Goal: Task Accomplishment & Management: Manage account settings

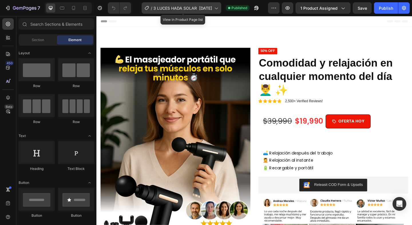
click at [209, 9] on span "3 LUCES HADA SOLAR [DATE]" at bounding box center [182, 8] width 59 height 6
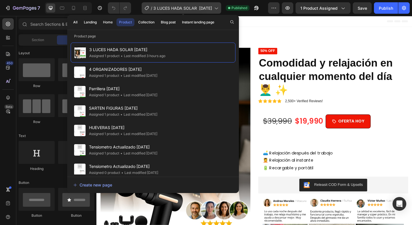
click at [182, 8] on span "3 LUCES HADA SOLAR [DATE]" at bounding box center [182, 8] width 59 height 6
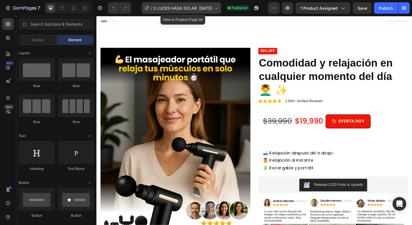
click at [219, 7] on icon at bounding box center [216, 8] width 6 height 6
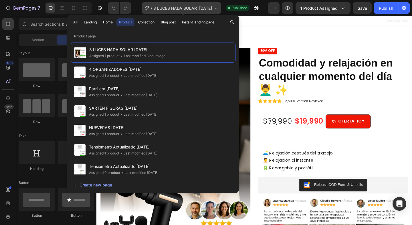
click at [219, 7] on icon at bounding box center [216, 8] width 6 height 6
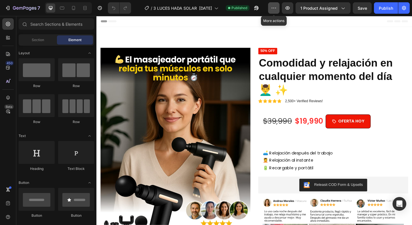
click at [277, 6] on button "button" at bounding box center [273, 7] width 11 height 11
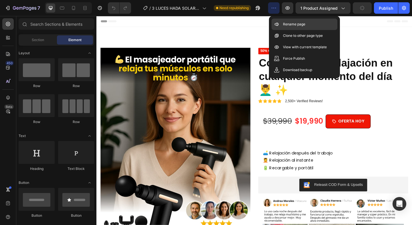
click at [288, 25] on p "Rename page" at bounding box center [294, 24] width 22 height 6
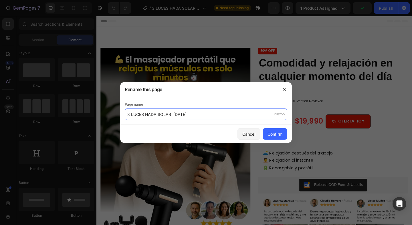
drag, startPoint x: 203, startPoint y: 114, endPoint x: 106, endPoint y: 112, distance: 96.9
click at [125, 114] on input "3 LUCES HADA SOLAR [DATE]" at bounding box center [206, 114] width 162 height 11
drag, startPoint x: 168, startPoint y: 115, endPoint x: 106, endPoint y: 115, distance: 62.6
click at [125, 115] on input "3 LUCES HADA SOLAR [DATE]" at bounding box center [206, 114] width 162 height 11
click at [155, 115] on input "Masajeador [DATE]" at bounding box center [206, 114] width 162 height 11
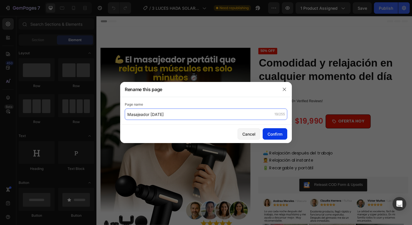
type input "Masajeador [DATE]"
click at [280, 134] on div "Confirm" at bounding box center [274, 134] width 15 height 6
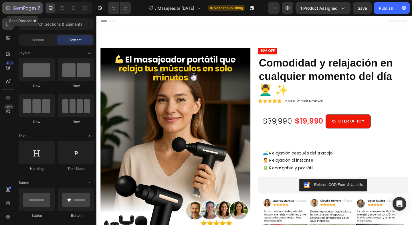
click at [28, 8] on icon "button" at bounding box center [27, 8] width 3 height 3
